Goal: Find specific page/section: Find specific page/section

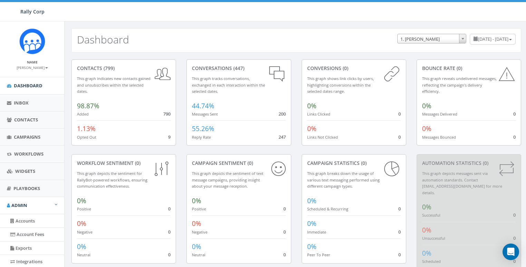
scroll to position [146, 0]
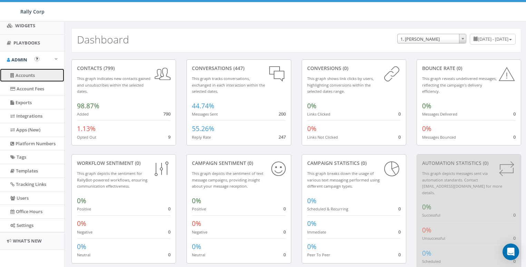
click at [26, 76] on link "Accounts" at bounding box center [32, 75] width 64 height 13
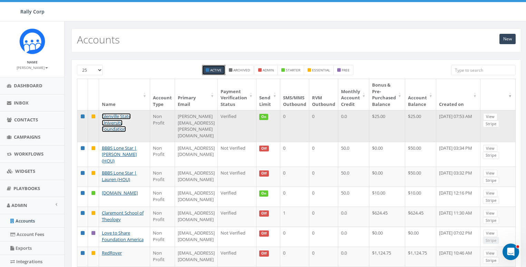
click at [111, 117] on link "Glenville State University Foundation" at bounding box center [116, 122] width 29 height 19
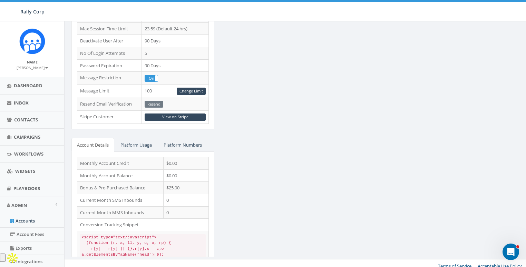
scroll to position [224, 0]
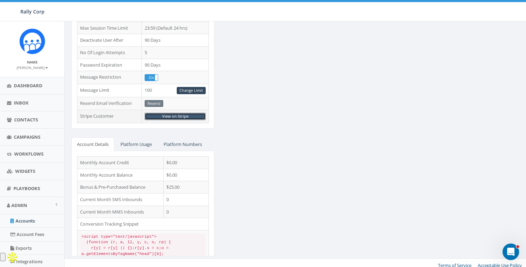
click at [169, 113] on link "View on Stripe" at bounding box center [175, 116] width 61 height 7
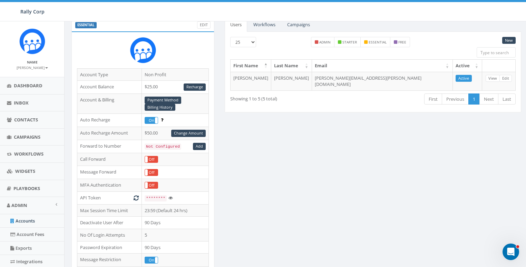
scroll to position [0, 0]
